Goal: Task Accomplishment & Management: Manage account settings

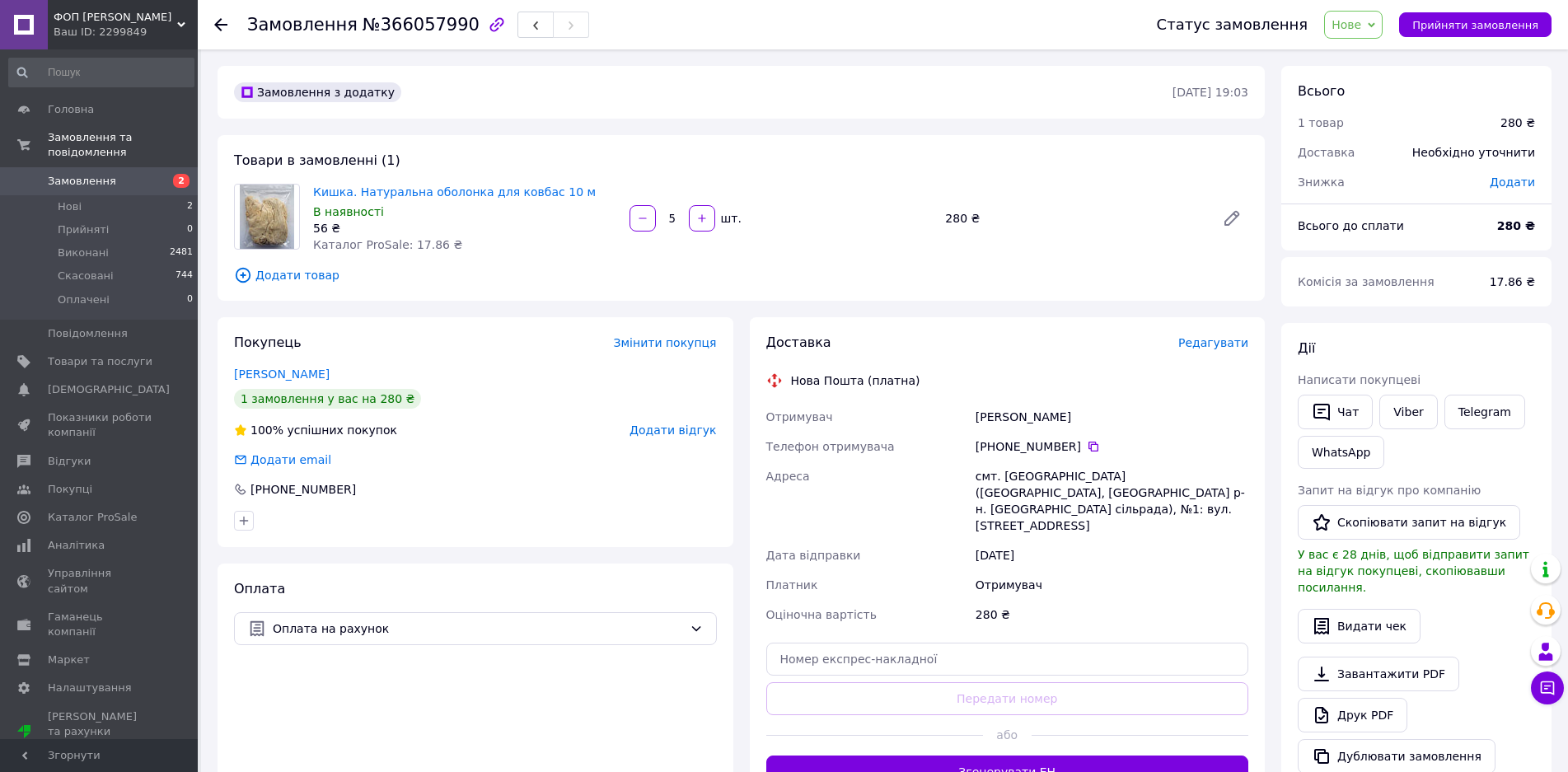
click at [1350, 27] on span "Нове" at bounding box center [1353, 25] width 59 height 28
click at [1354, 54] on li "Прийнято" at bounding box center [1363, 57] width 75 height 25
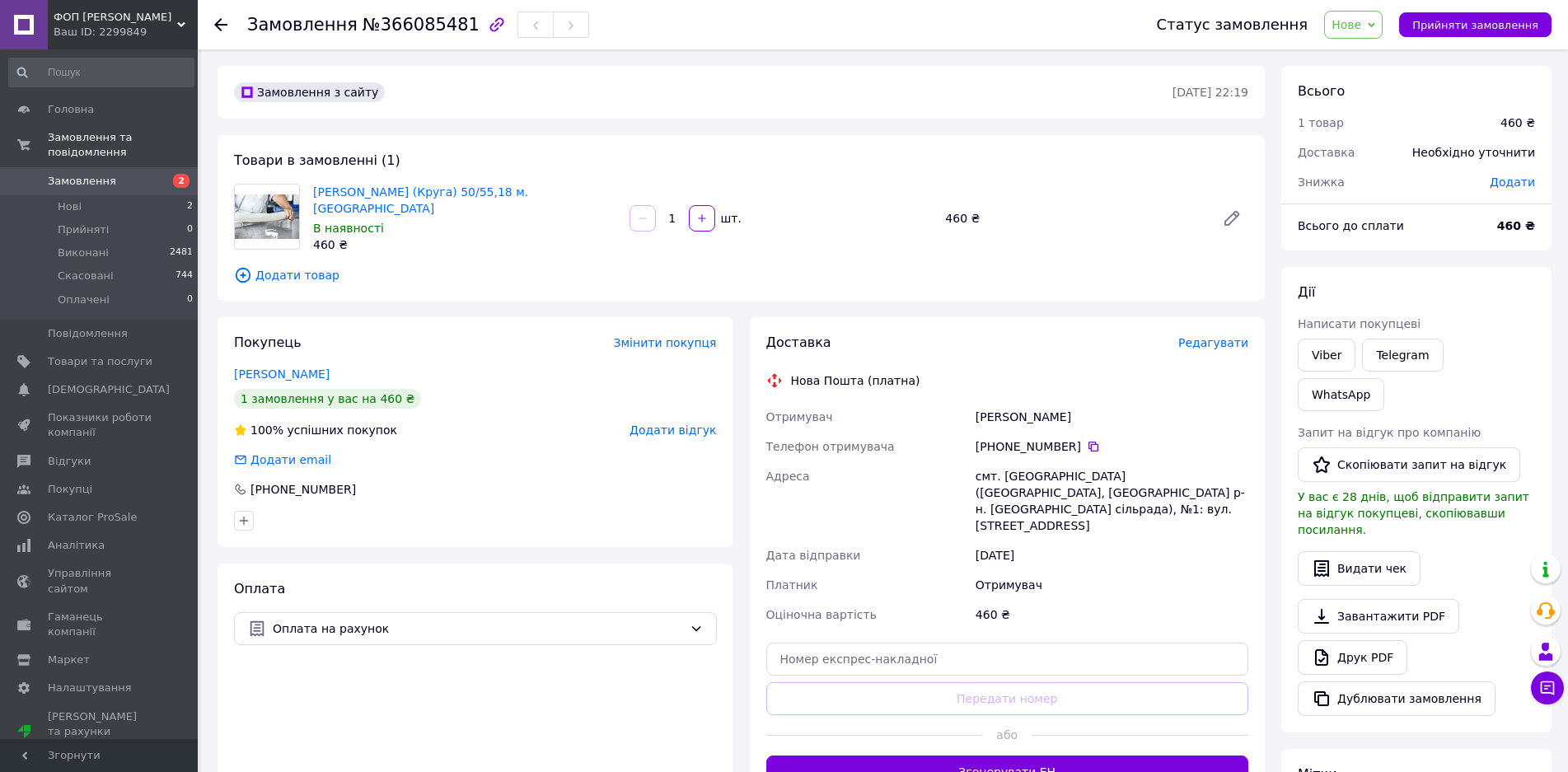
click at [1348, 23] on span "Нове" at bounding box center [1353, 25] width 59 height 28
click at [1355, 58] on li "Прийнято" at bounding box center [1363, 57] width 75 height 25
